Goal: Information Seeking & Learning: Learn about a topic

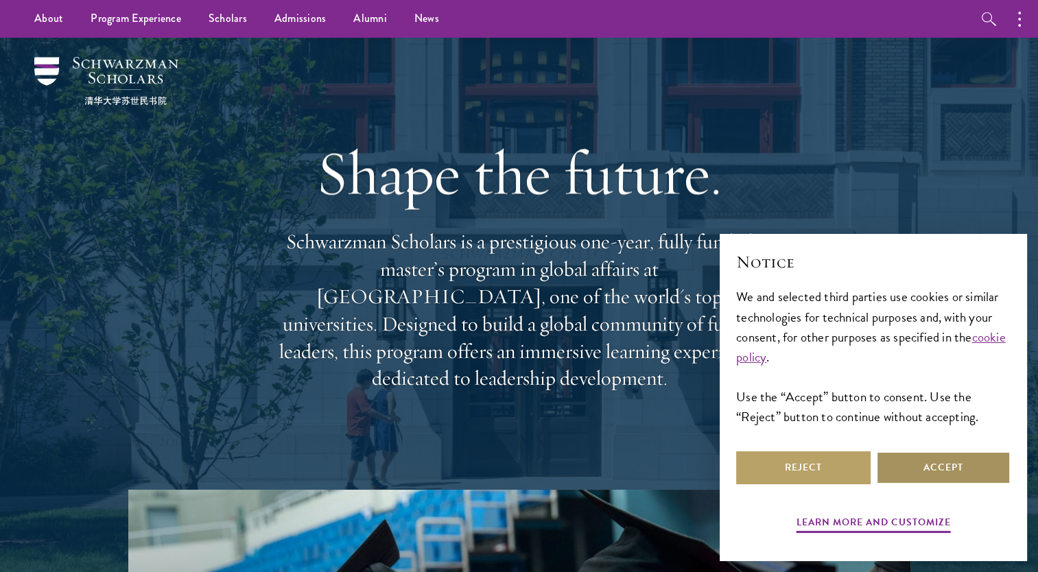
click at [925, 456] on button "Accept" at bounding box center [943, 467] width 134 height 33
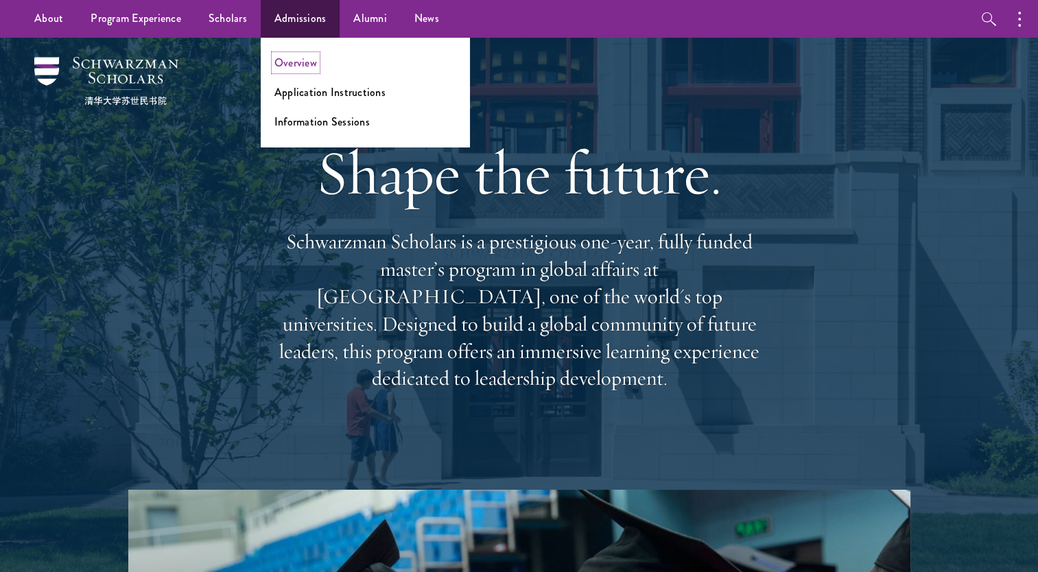
click at [301, 62] on link "Overview" at bounding box center [295, 63] width 43 height 16
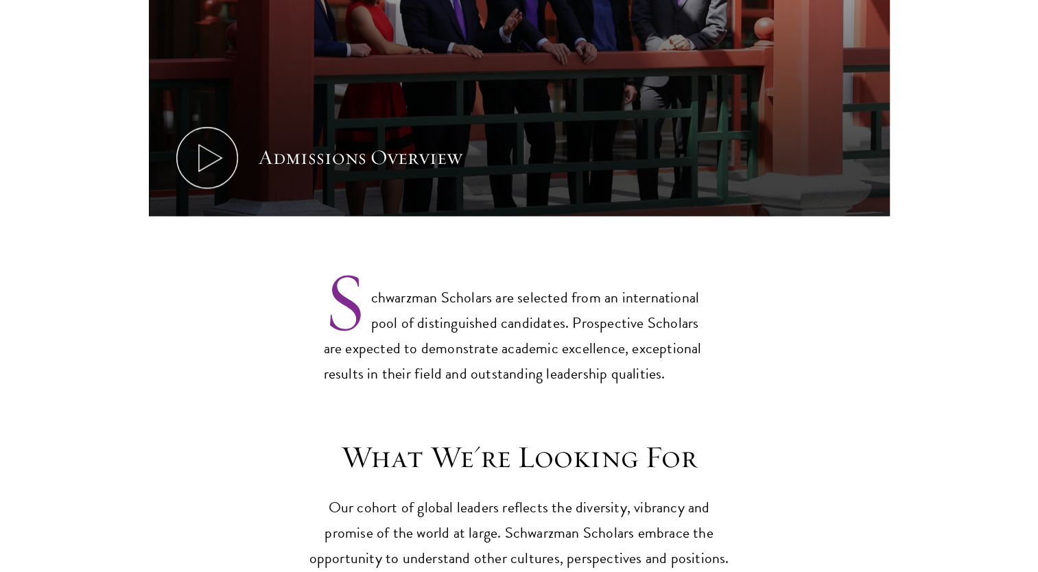
scroll to position [1140, 0]
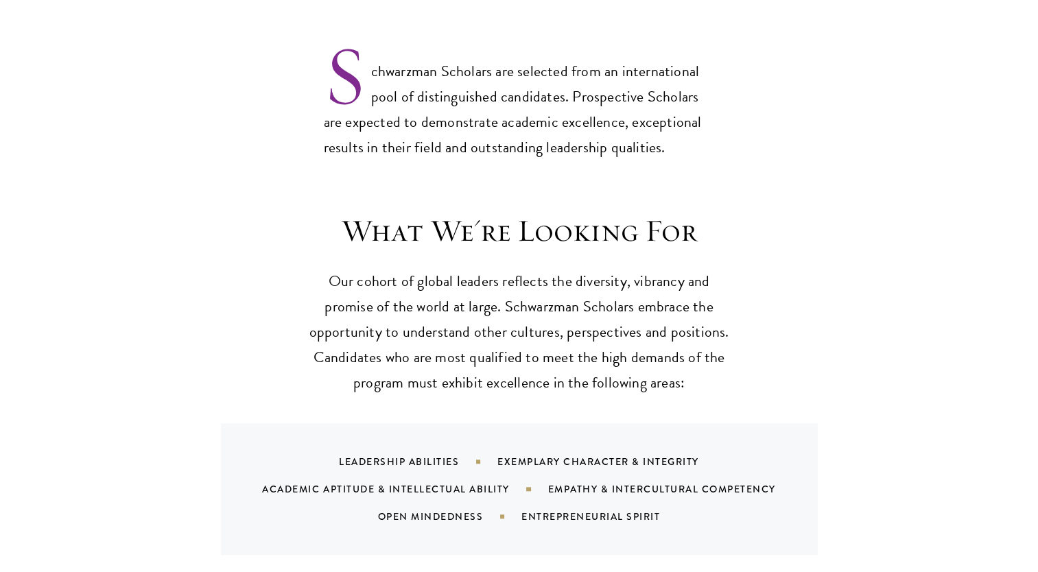
click at [366, 212] on h3 "What We're Looking For" at bounding box center [519, 231] width 425 height 38
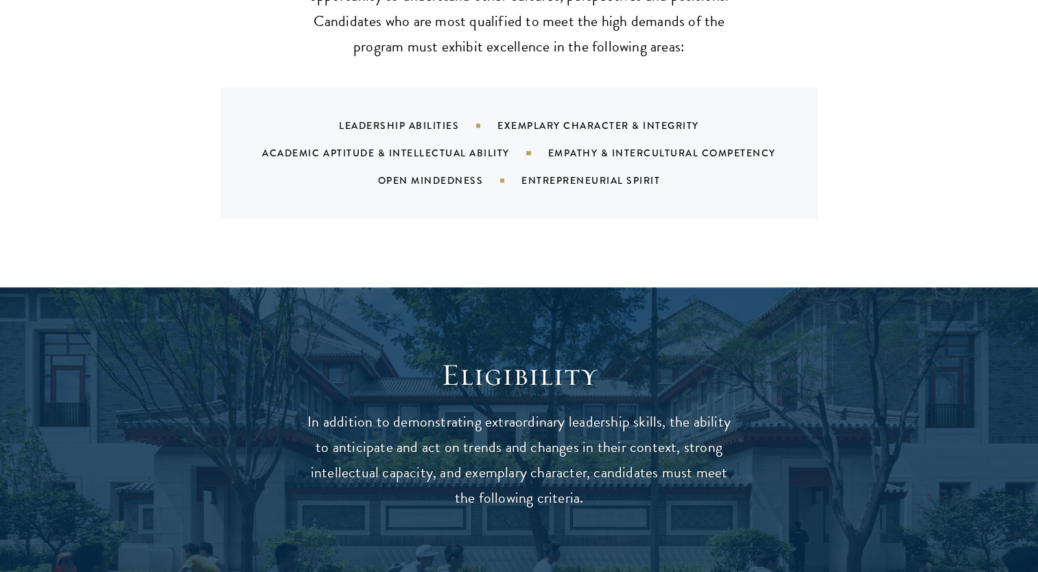
scroll to position [1639, 0]
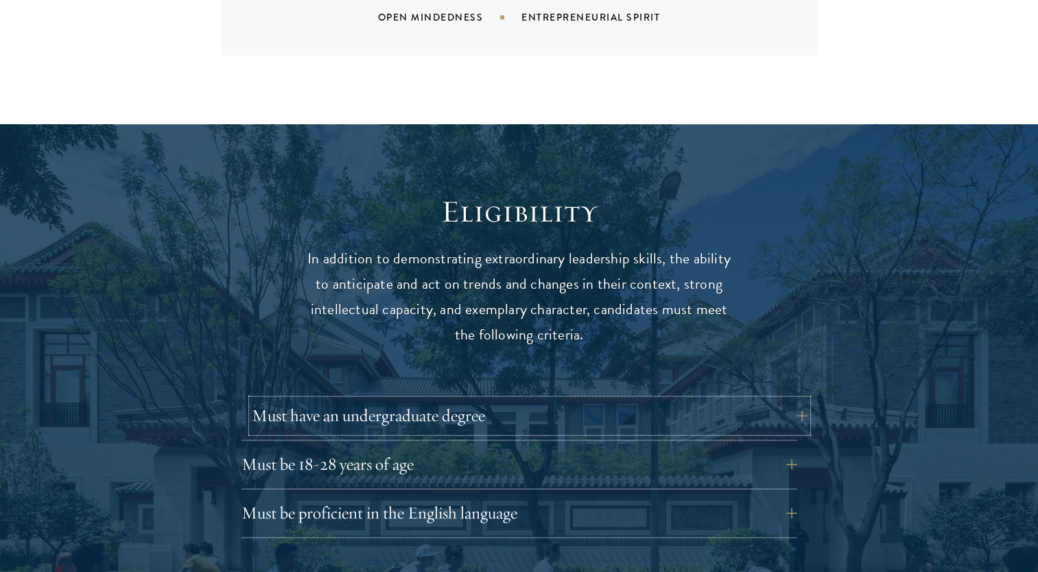
click at [443, 399] on button "Must have an undergraduate degree" at bounding box center [530, 415] width 556 height 33
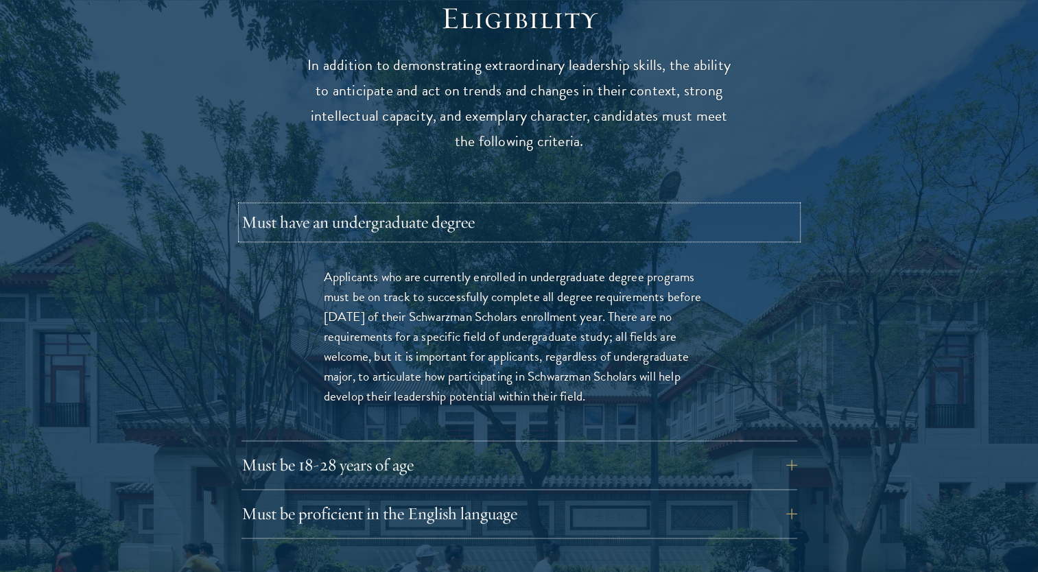
scroll to position [1837, 0]
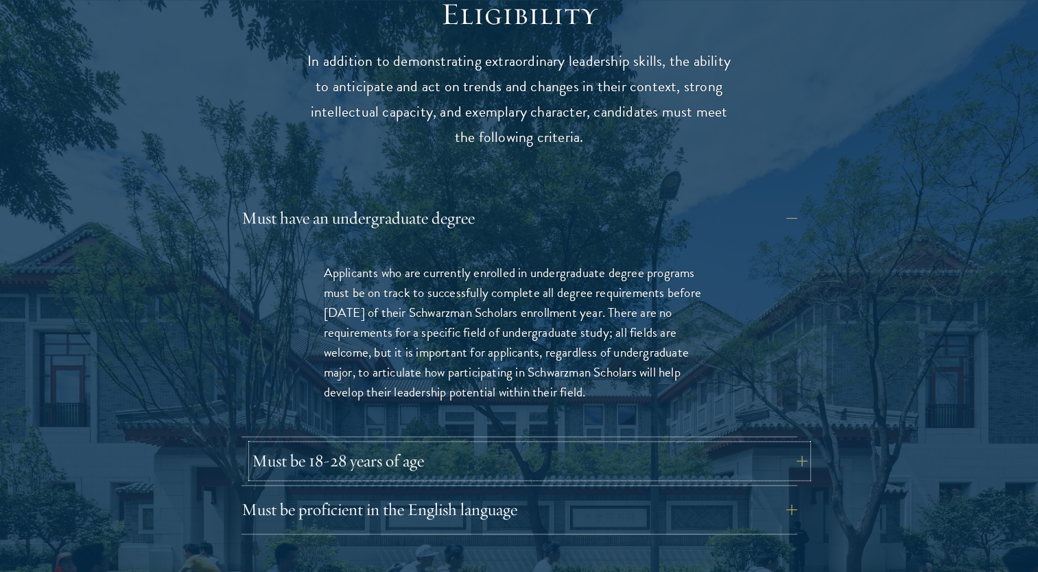
click at [449, 447] on button "Must be 18-28 years of age" at bounding box center [530, 460] width 556 height 33
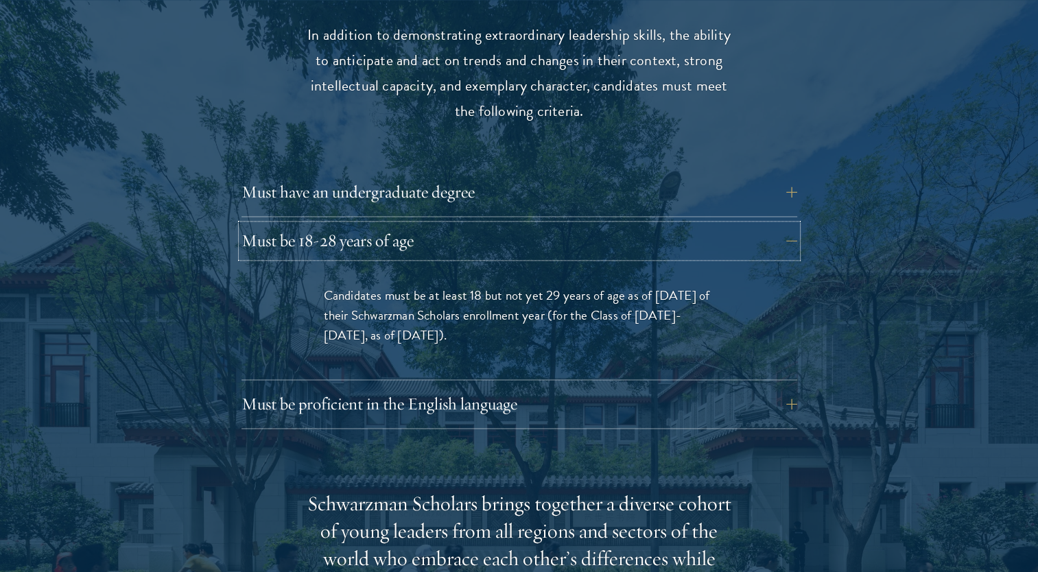
scroll to position [1864, 0]
click at [483, 387] on button "Must be proficient in the English language" at bounding box center [530, 403] width 556 height 33
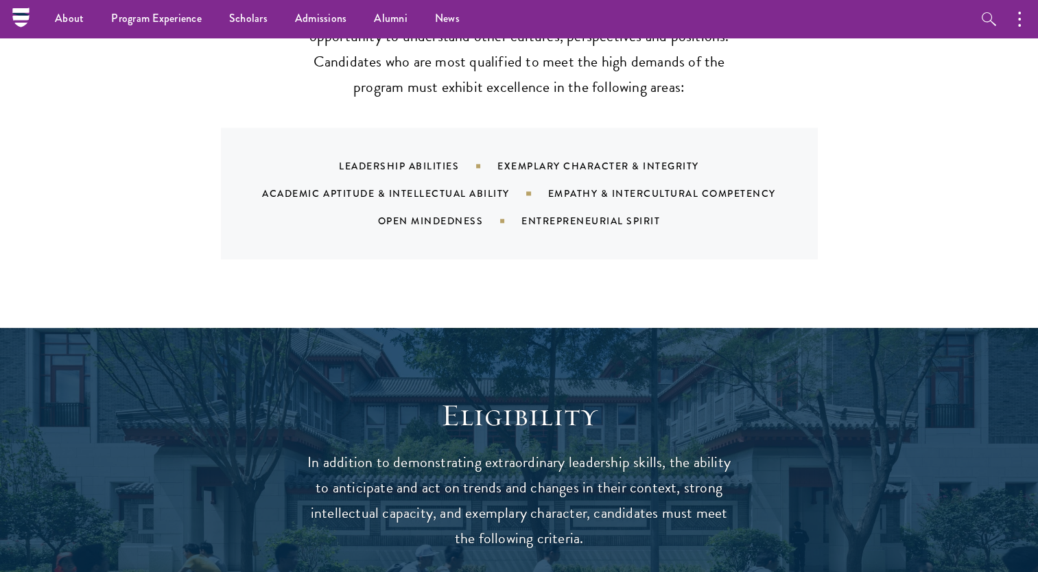
scroll to position [1408, 0]
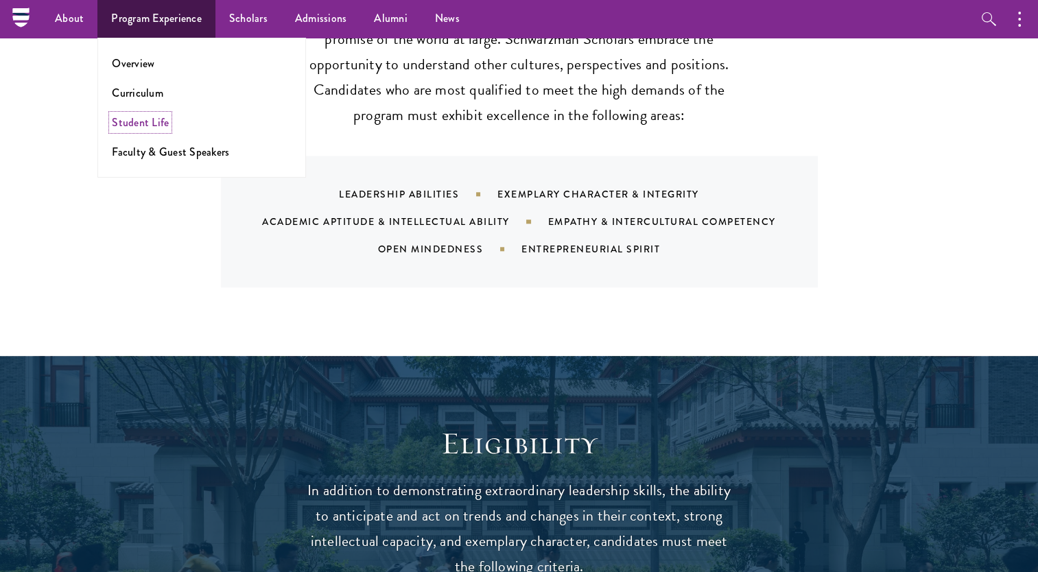
click at [130, 119] on link "Student Life" at bounding box center [140, 123] width 57 height 16
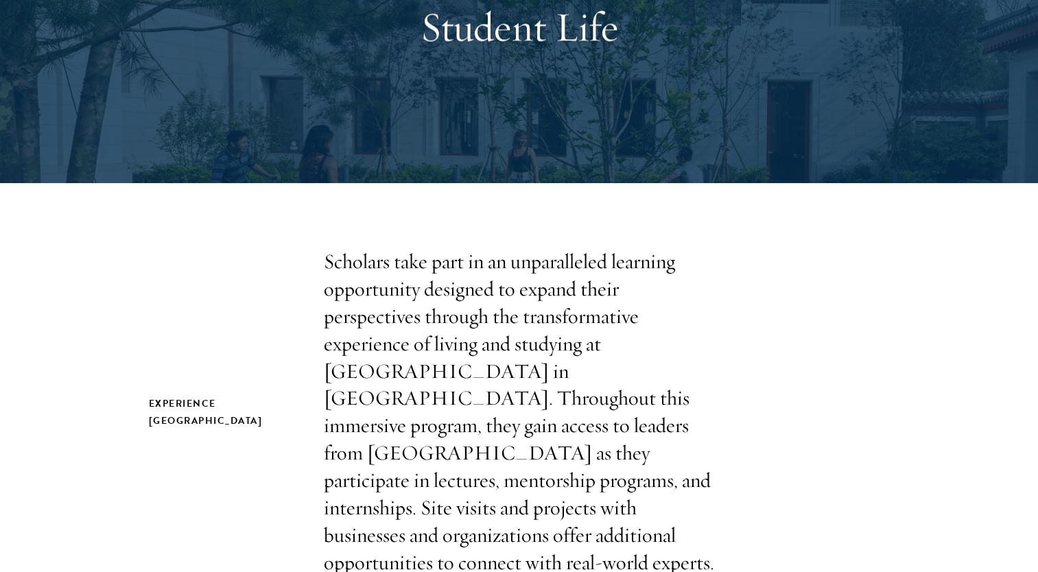
scroll to position [176, 0]
